Goal: Task Accomplishment & Management: Manage account settings

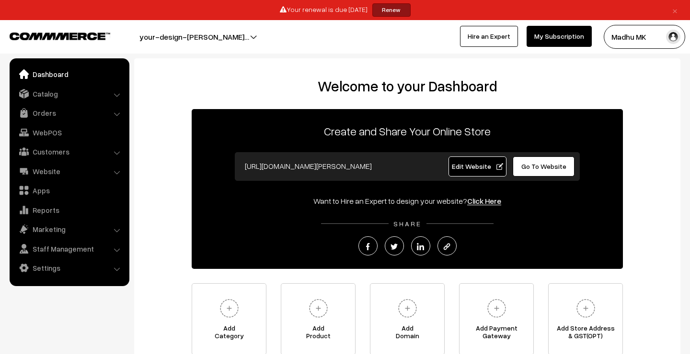
click at [646, 39] on button "Madhu MK" at bounding box center [643, 37] width 81 height 24
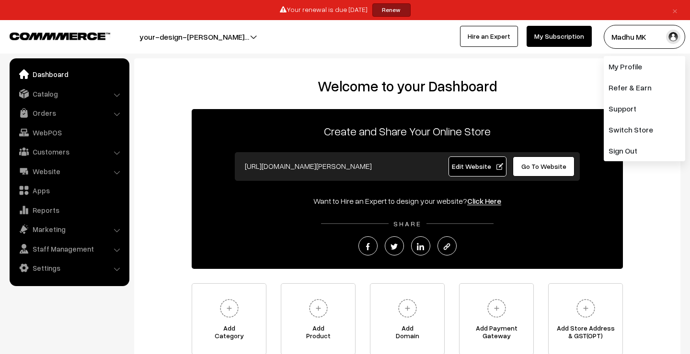
click at [642, 224] on div "Welcome to your Dashboard Create and Share Your Online Store https://your-desig…" at bounding box center [407, 217] width 527 height 278
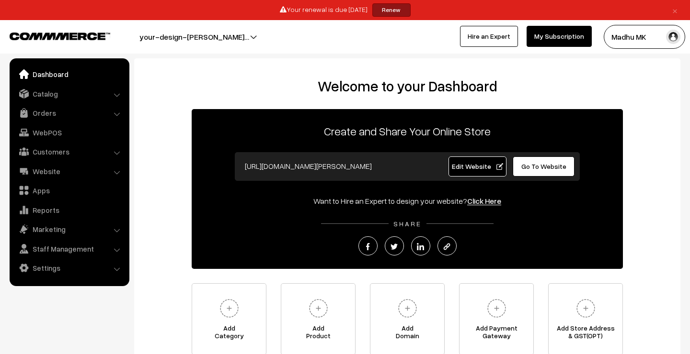
click at [653, 40] on button "Madhu MK" at bounding box center [643, 37] width 81 height 24
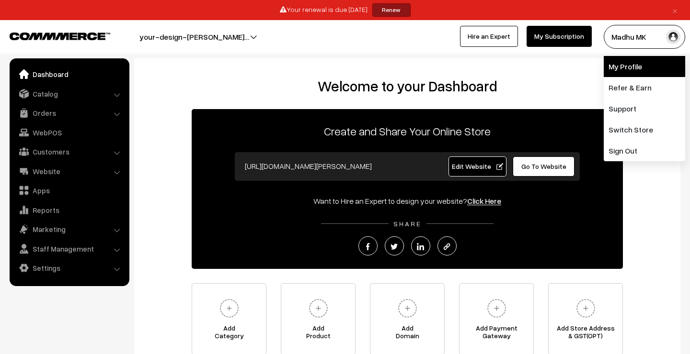
click at [638, 61] on link "My Profile" at bounding box center [643, 66] width 81 height 21
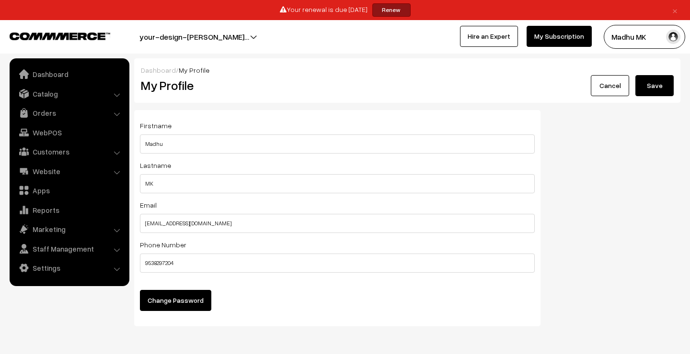
click at [138, 224] on div "Firstname Madhu Lastname MK Email work@yourdesignstore.in Phone Number 95382972…" at bounding box center [337, 218] width 406 height 216
click at [590, 209] on div "Firstname Madhu Lastname MK Email work@yourdesignstore.in Phone Number 95382972…" at bounding box center [407, 222] width 560 height 224
click at [60, 91] on link "Catalog" at bounding box center [69, 93] width 114 height 17
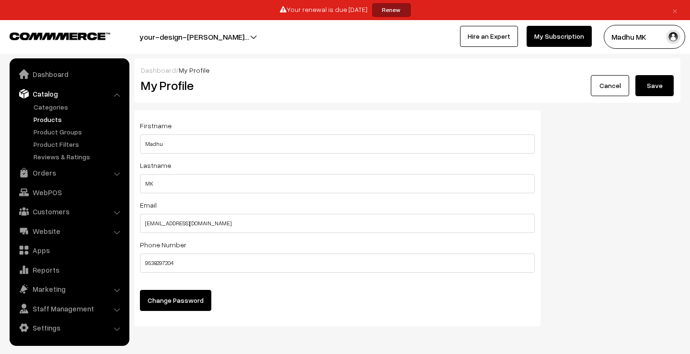
click at [61, 118] on link "Products" at bounding box center [78, 119] width 95 height 10
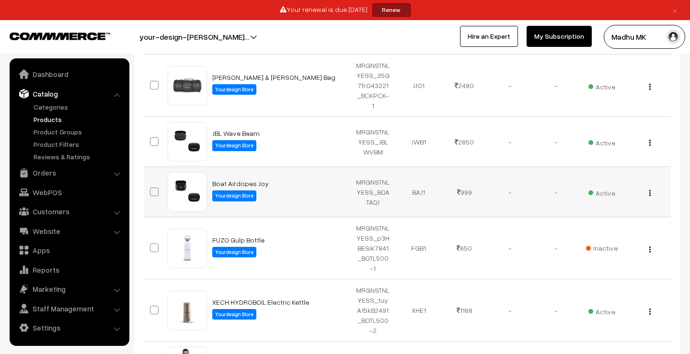
scroll to position [184, 0]
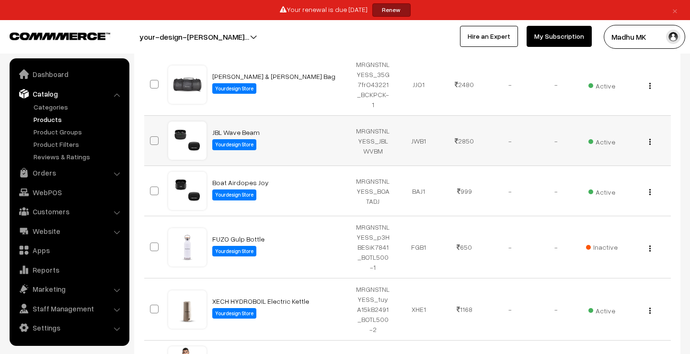
click at [605, 135] on span "Active" at bounding box center [601, 141] width 27 height 12
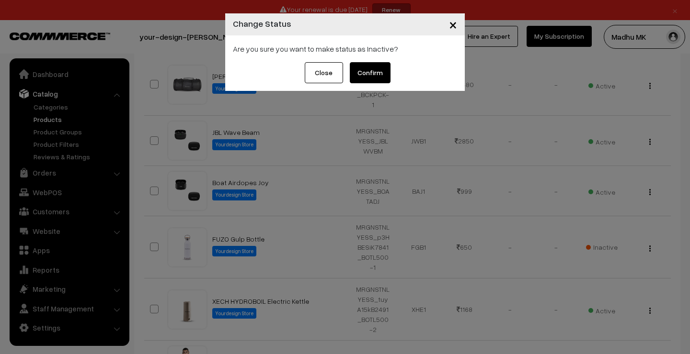
click at [381, 75] on button "Confirm" at bounding box center [370, 72] width 41 height 21
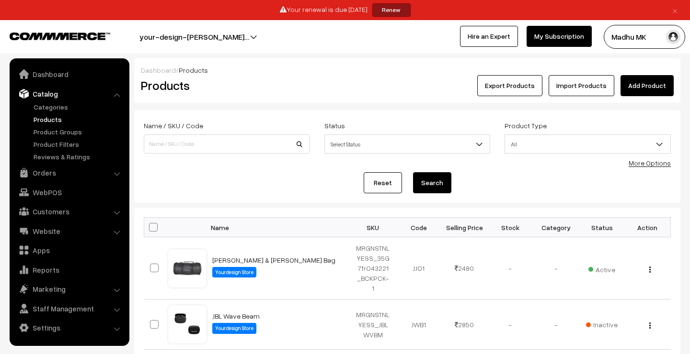
scroll to position [184, 0]
